Goal: Information Seeking & Learning: Learn about a topic

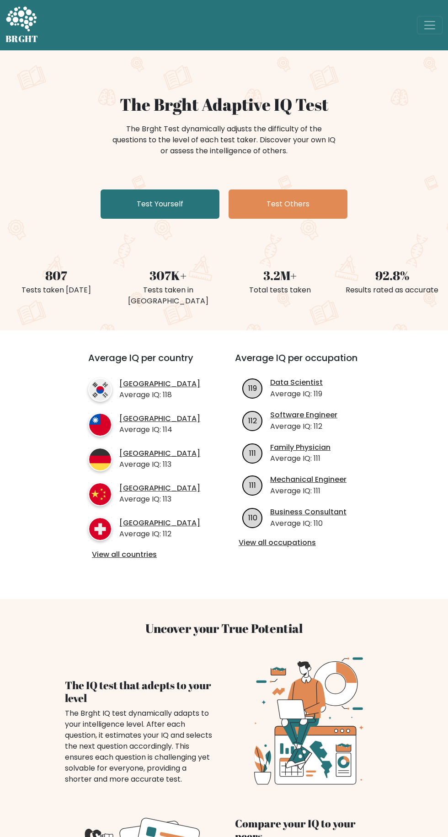
click at [121, 449] on link "Germany" at bounding box center [159, 454] width 81 height 10
click at [134, 215] on link "Test Yourself" at bounding box center [160, 203] width 119 height 29
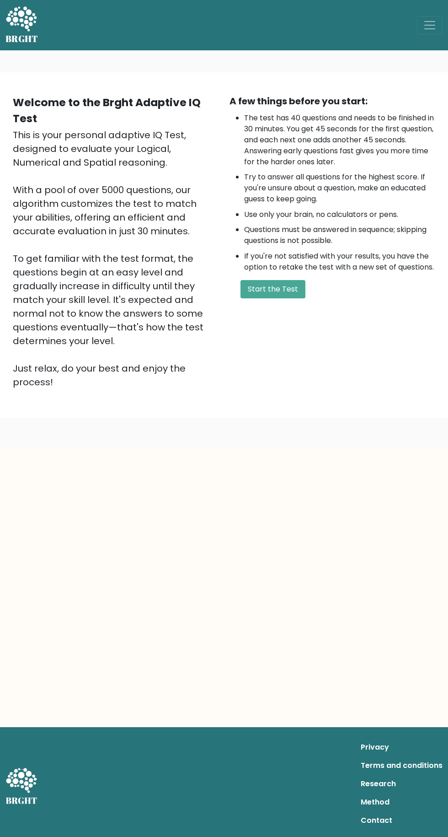
click at [272, 294] on button "Start the Test" at bounding box center [273, 289] width 65 height 18
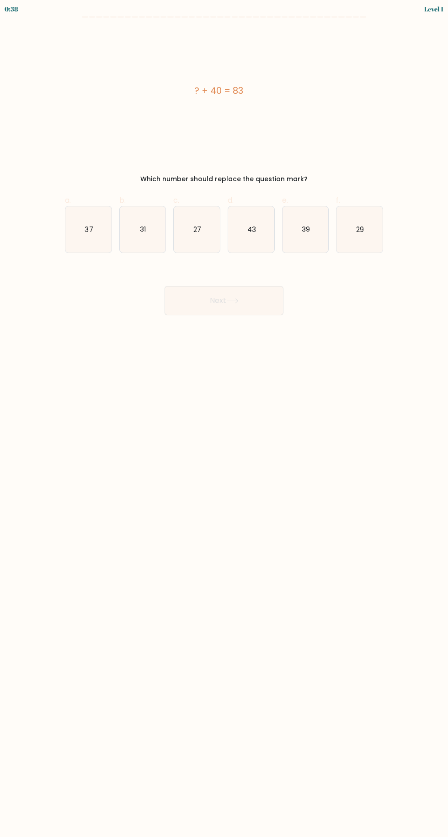
click at [260, 227] on icon "43" at bounding box center [251, 229] width 46 height 46
click at [225, 419] on input "d. 43" at bounding box center [224, 422] width 0 height 6
radio input "true"
click at [220, 302] on button "Next" at bounding box center [224, 300] width 119 height 29
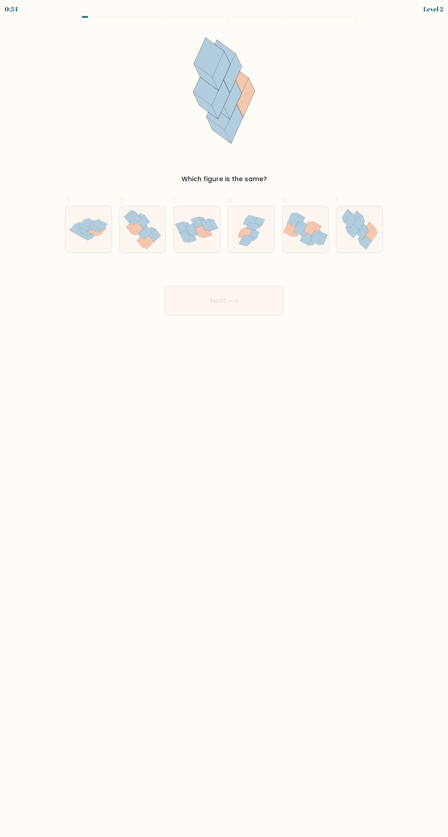
click at [209, 300] on button "Next" at bounding box center [224, 300] width 119 height 29
click at [352, 225] on icon at bounding box center [350, 221] width 12 height 14
click at [225, 419] on input "f." at bounding box center [224, 422] width 0 height 6
radio input "true"
click at [217, 299] on button "Next" at bounding box center [224, 300] width 119 height 29
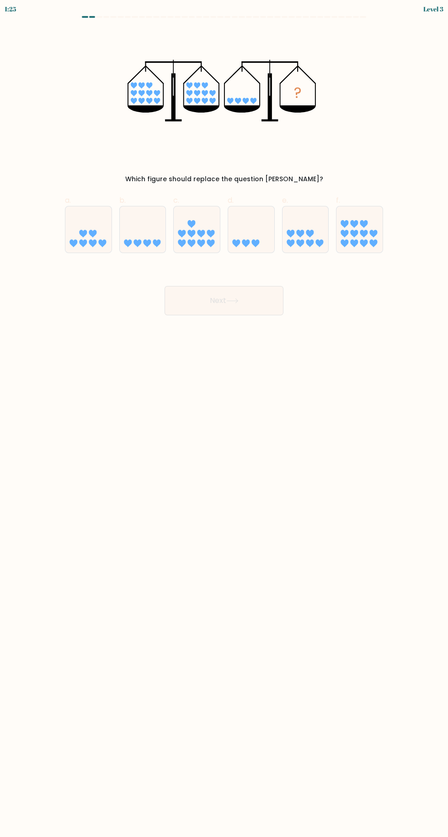
click at [157, 243] on icon at bounding box center [157, 243] width 8 height 8
click at [224, 419] on input "b." at bounding box center [224, 422] width 0 height 6
radio input "true"
click at [225, 311] on button "Next" at bounding box center [224, 300] width 119 height 29
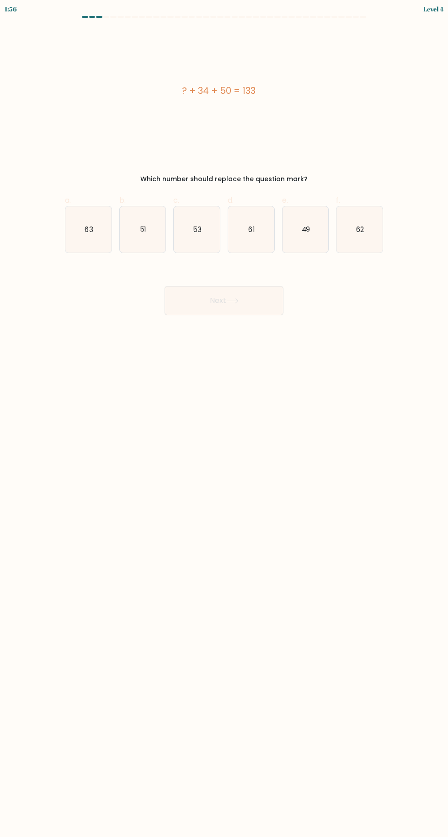
click at [292, 228] on icon "49" at bounding box center [306, 229] width 46 height 46
click at [225, 419] on input "e. 49" at bounding box center [224, 422] width 0 height 6
radio input "true"
click at [202, 296] on button "Next" at bounding box center [224, 300] width 119 height 29
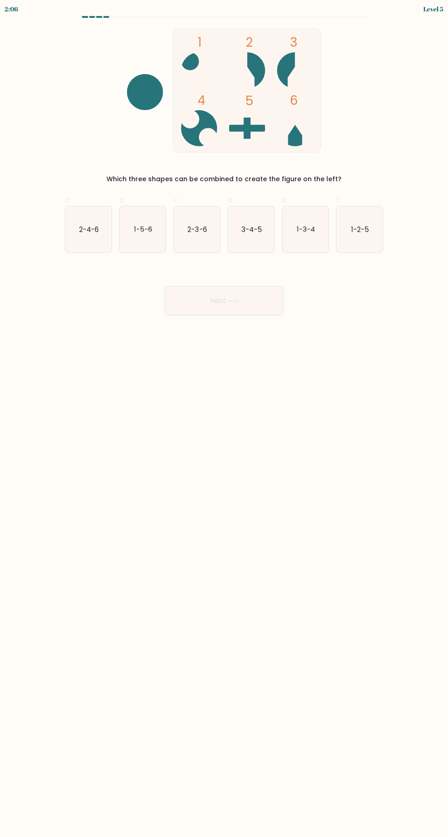
click at [219, 247] on icon "2-3-6" at bounding box center [197, 229] width 46 height 46
click at [224, 419] on input "c. 2-3-6" at bounding box center [224, 422] width 0 height 6
radio input "true"
click at [209, 314] on button "Next" at bounding box center [224, 300] width 119 height 29
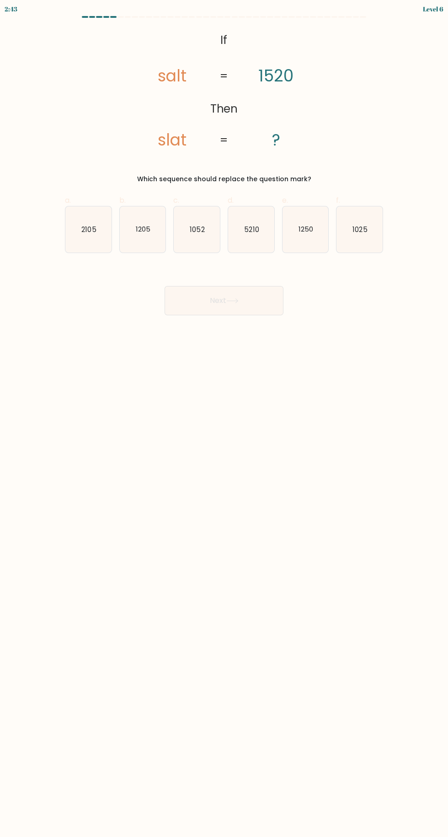
scroll to position [11, 0]
click at [311, 206] on icon "1250" at bounding box center [306, 229] width 46 height 46
click at [225, 419] on input "e. 1250" at bounding box center [224, 422] width 0 height 6
radio input "true"
click at [191, 286] on button "Next" at bounding box center [224, 300] width 119 height 29
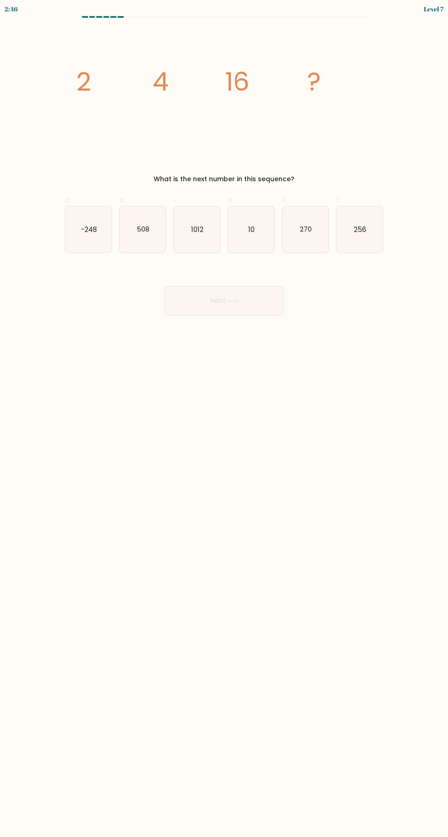
click at [357, 223] on icon "256" at bounding box center [360, 229] width 46 height 46
click at [225, 419] on input "f. 256" at bounding box center [224, 422] width 0 height 6
radio input "true"
click at [213, 286] on button "Next" at bounding box center [224, 300] width 119 height 29
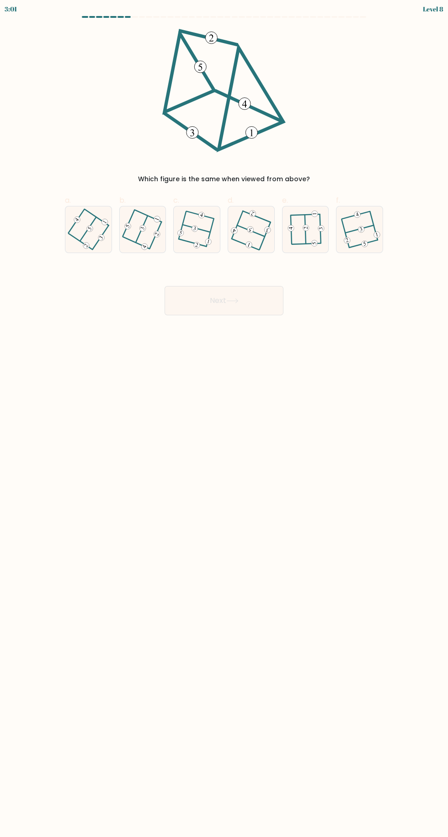
scroll to position [12, 0]
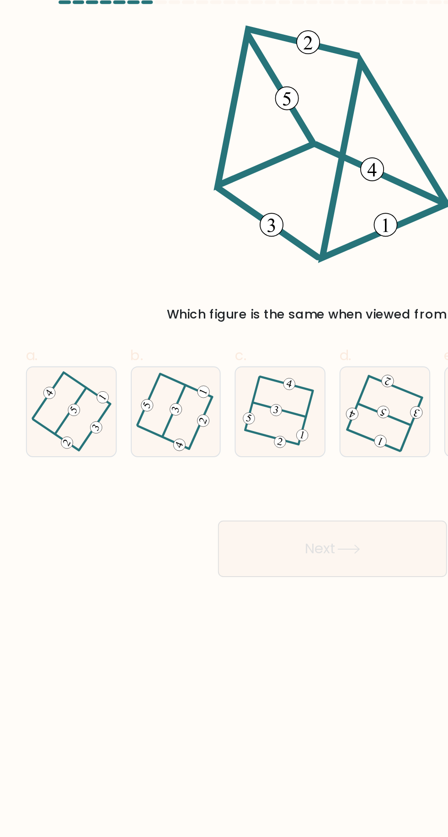
click at [145, 221] on icon at bounding box center [142, 229] width 37 height 37
click at [224, 419] on input "b." at bounding box center [224, 422] width 0 height 6
radio input "true"
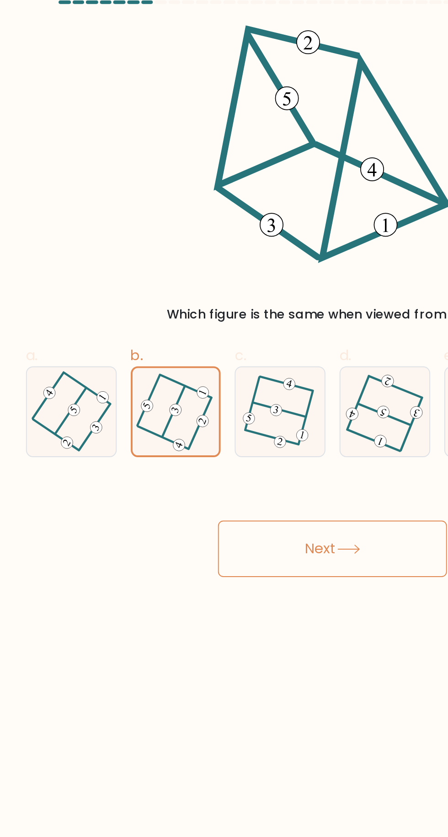
click at [205, 291] on button "Next" at bounding box center [224, 300] width 119 height 29
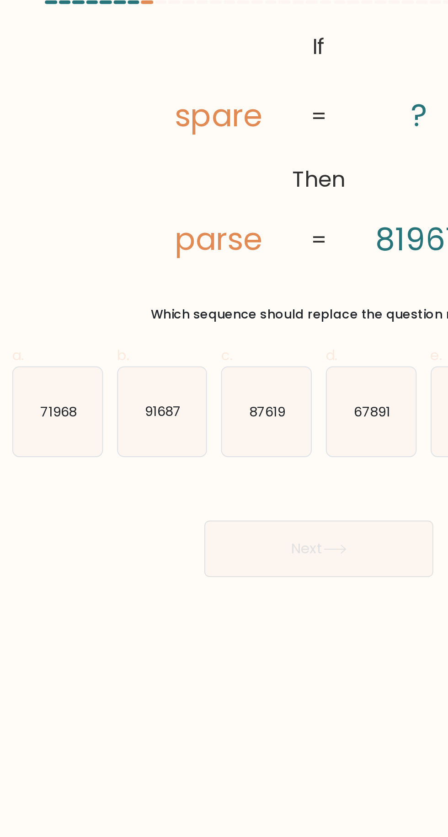
scroll to position [0, 0]
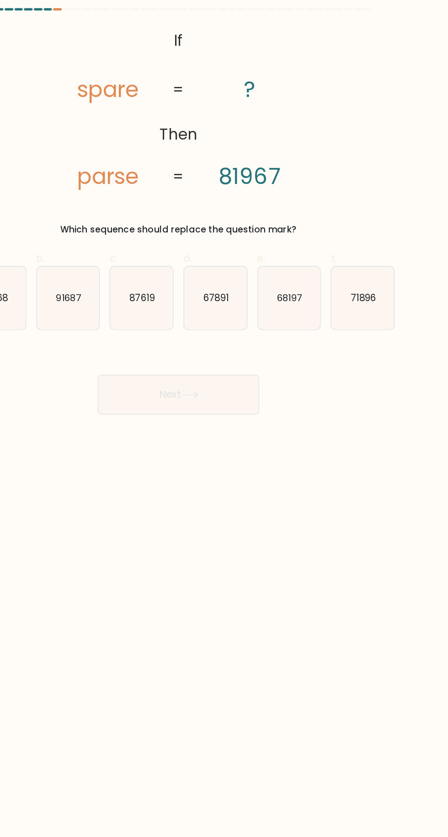
click at [301, 240] on icon "68197" at bounding box center [306, 229] width 46 height 46
click at [225, 419] on input "e. 68197" at bounding box center [224, 422] width 0 height 6
radio input "true"
click at [226, 307] on button "Next" at bounding box center [224, 300] width 119 height 29
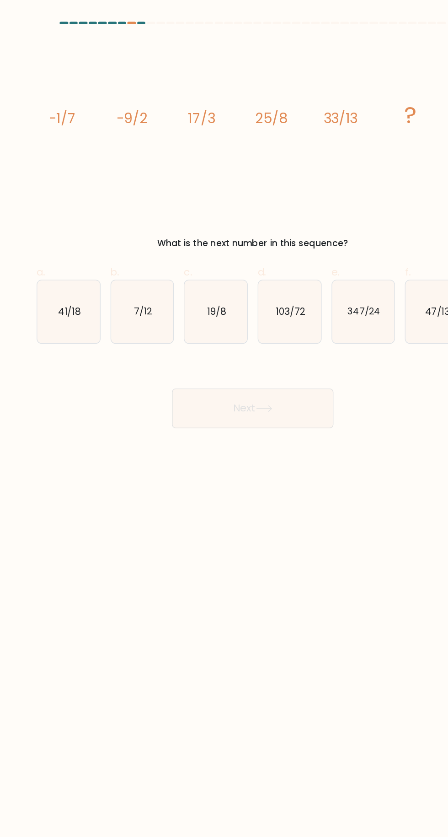
click at [81, 225] on icon "41/18" at bounding box center [88, 229] width 46 height 46
click at [224, 419] on input "a. 41/18" at bounding box center [224, 422] width 0 height 6
radio input "true"
click at [226, 308] on button "Next" at bounding box center [224, 300] width 119 height 29
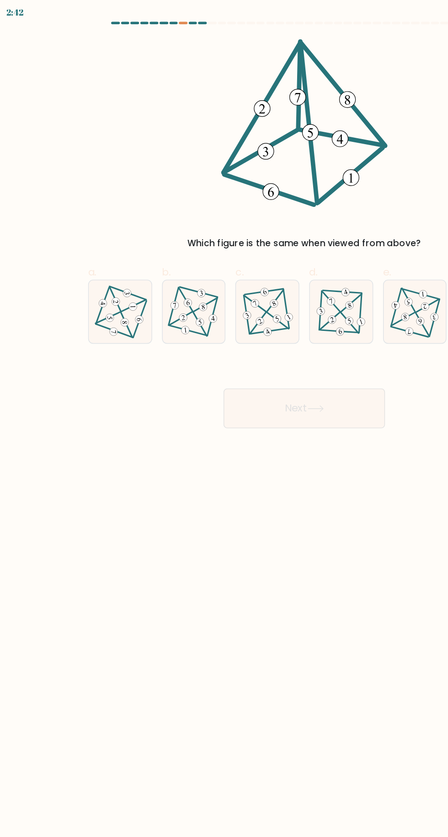
click at [101, 40] on div "Which figure is the same when viewed from above?" at bounding box center [223, 106] width 329 height 155
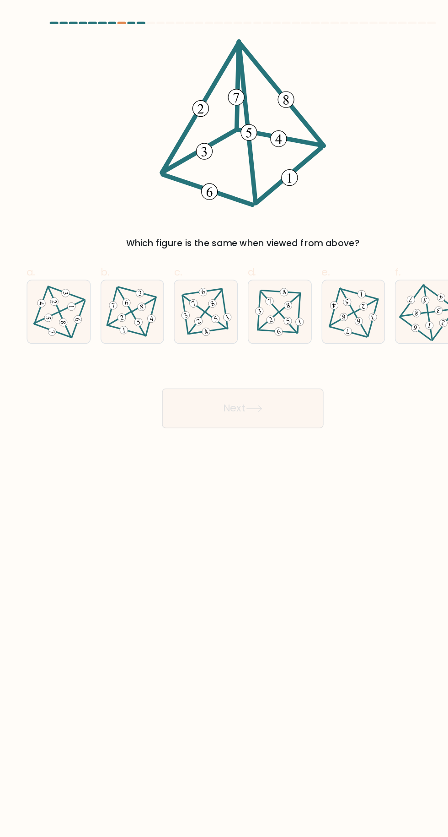
click at [248, 230] on icon at bounding box center [251, 229] width 38 height 37
click at [225, 419] on input "d." at bounding box center [224, 422] width 0 height 6
radio input "true"
click at [221, 300] on button "Next" at bounding box center [224, 300] width 119 height 29
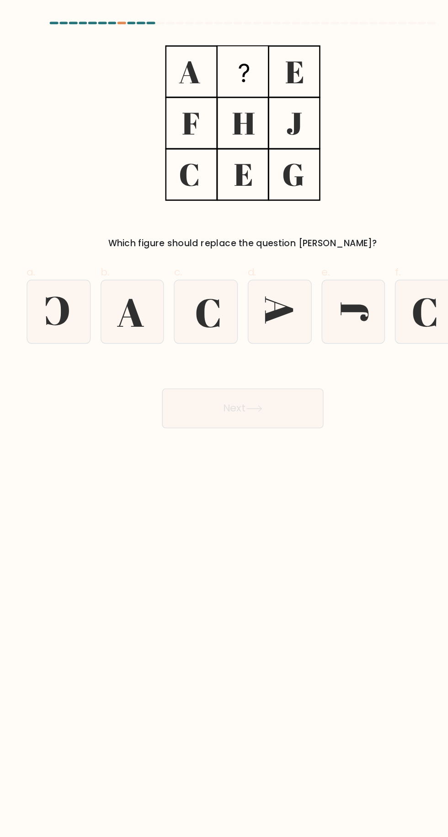
click at [193, 237] on icon at bounding box center [198, 230] width 17 height 21
click at [224, 419] on input "c." at bounding box center [224, 422] width 0 height 6
radio input "true"
click at [219, 297] on button "Next" at bounding box center [224, 300] width 119 height 29
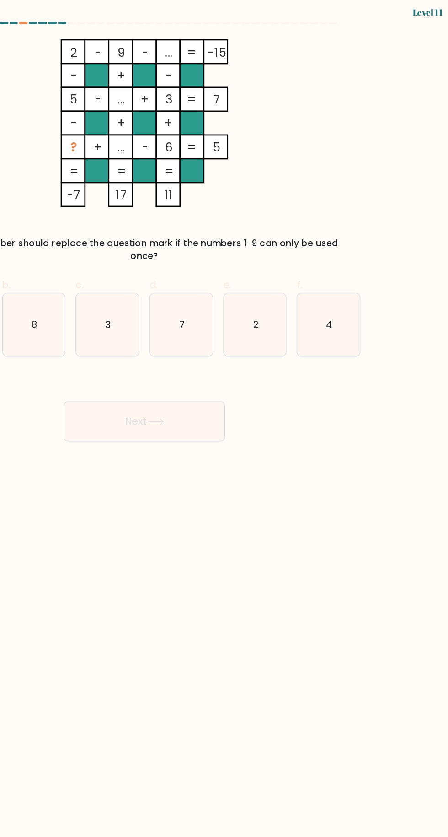
click at [355, 226] on icon "4" at bounding box center [360, 239] width 46 height 46
click at [225, 419] on input "f. 4" at bounding box center [224, 422] width 0 height 6
radio input "true"
click at [221, 300] on button "Next" at bounding box center [224, 310] width 119 height 29
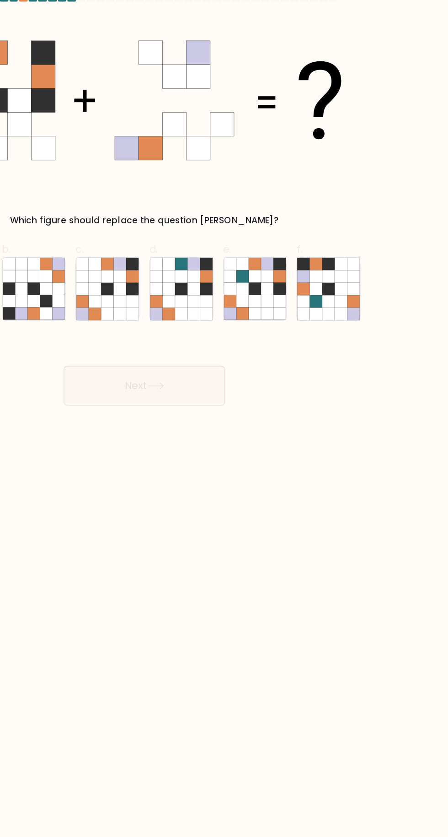
click at [309, 223] on icon at bounding box center [305, 219] width 9 height 9
click at [225, 419] on input "e." at bounding box center [224, 422] width 0 height 6
radio input "true"
click at [220, 307] on button "Next" at bounding box center [224, 300] width 119 height 29
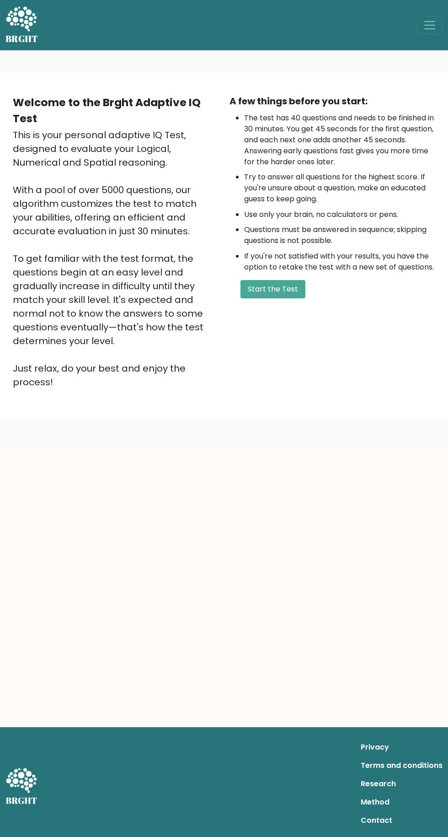
scroll to position [70, 0]
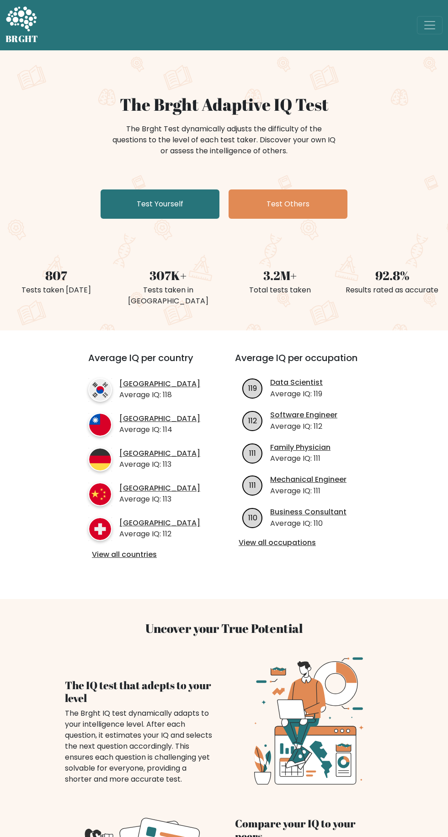
click at [113, 550] on link "View all countries" at bounding box center [145, 555] width 107 height 10
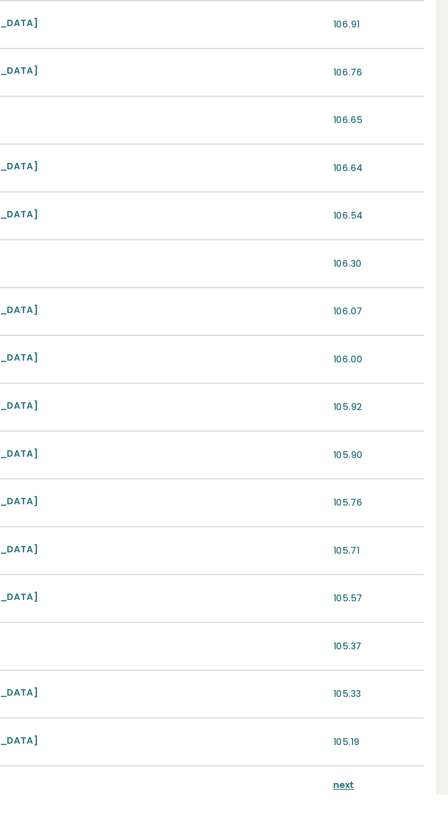
scroll to position [439, 0]
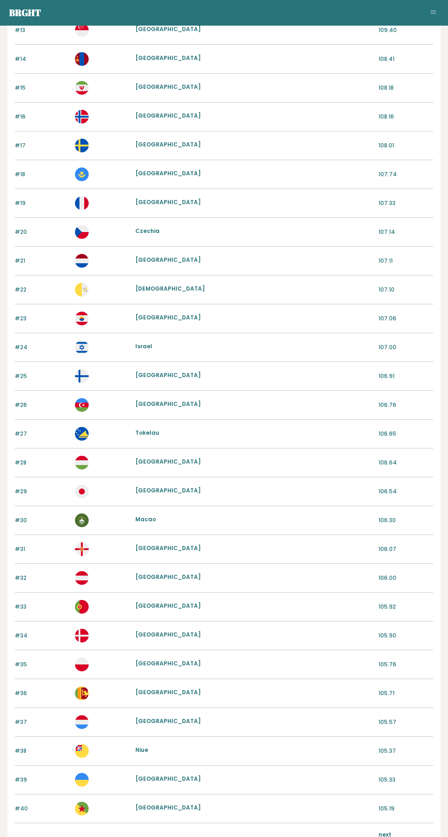
click at [384, 834] on link "next" at bounding box center [385, 834] width 13 height 8
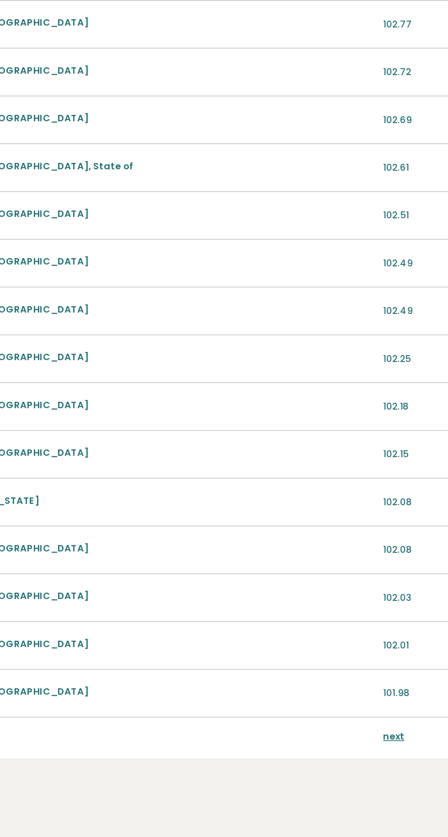
scroll to position [497, 0]
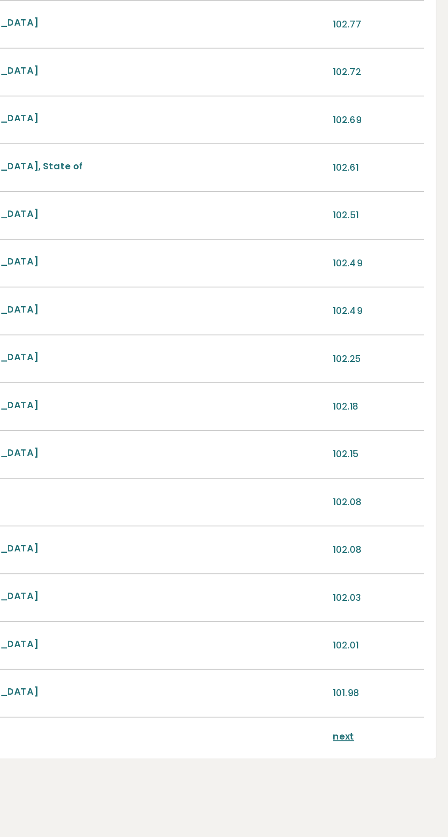
click at [385, 779] on link "next" at bounding box center [385, 776] width 13 height 8
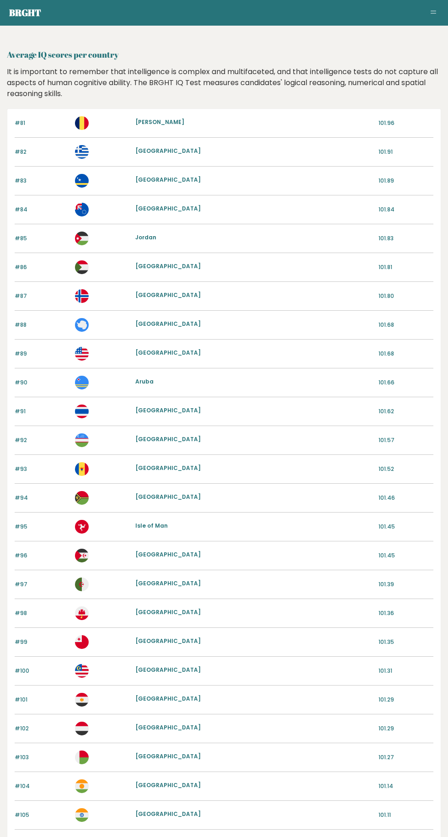
scroll to position [391, 0]
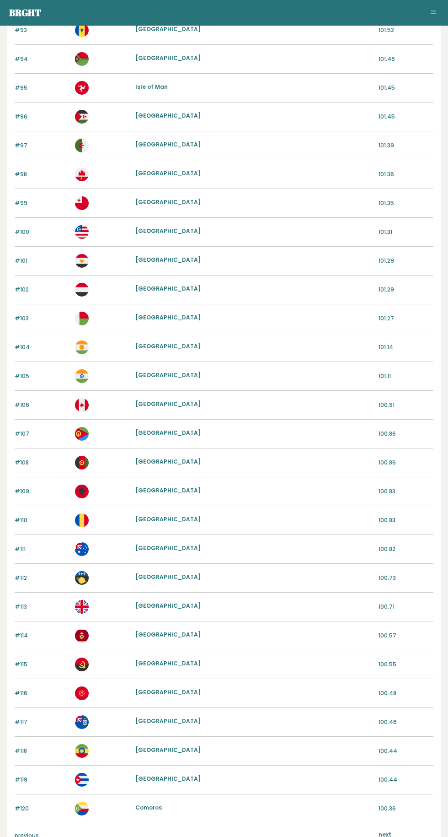
click at [395, 836] on div "Average IQ scores per country It is important to remember that intelligence is …" at bounding box center [224, 258] width 435 height 1297
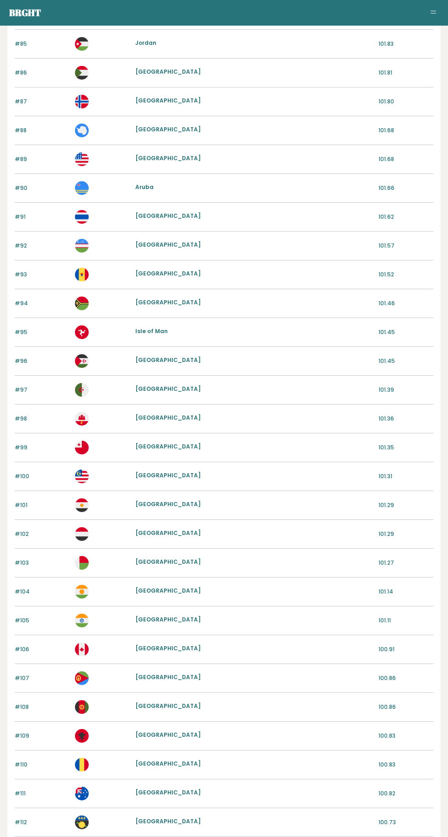
scroll to position [0, 0]
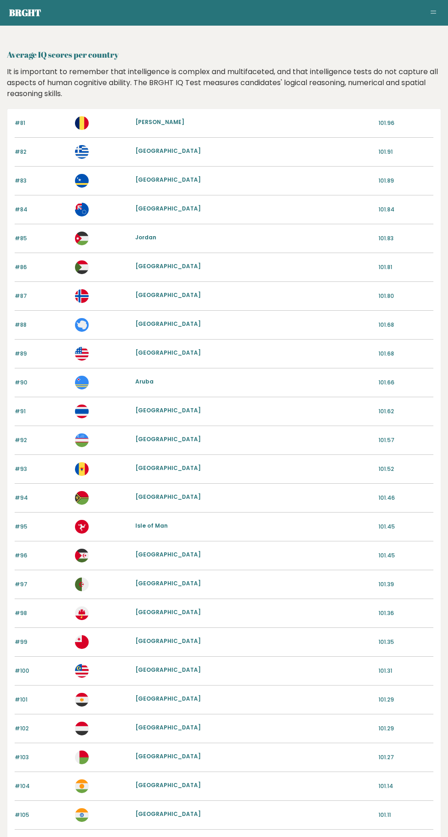
click at [383, 821] on div "#105 [GEOGRAPHIC_DATA] 101.11" at bounding box center [224, 815] width 419 height 29
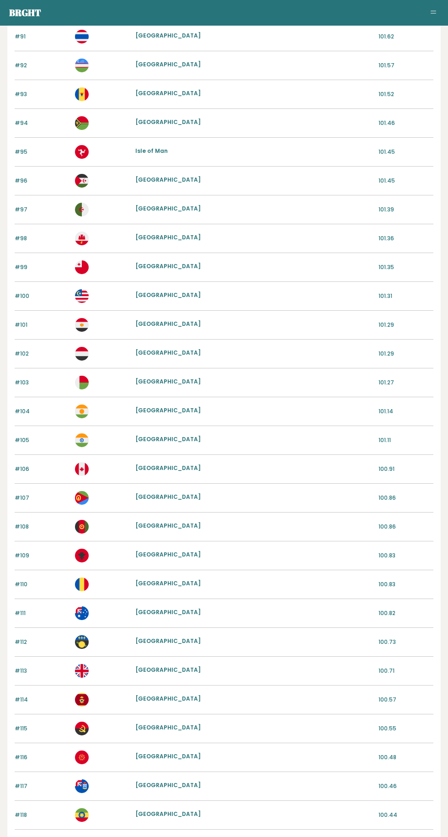
scroll to position [439, 0]
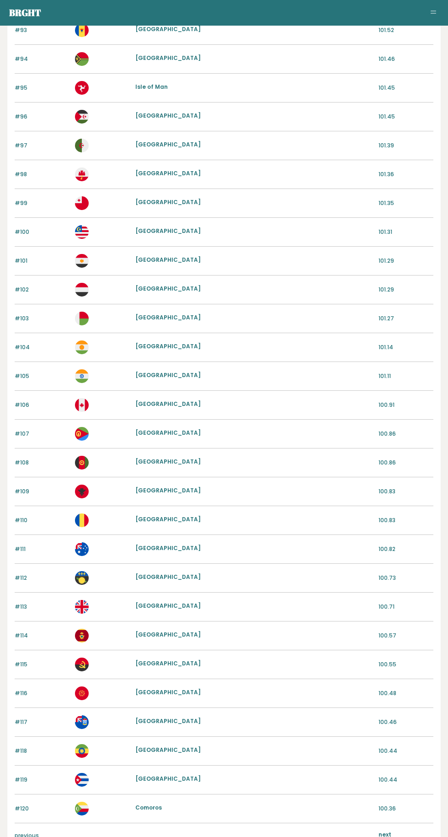
click at [385, 836] on link "next" at bounding box center [385, 834] width 13 height 8
